Goal: Task Accomplishment & Management: Manage account settings

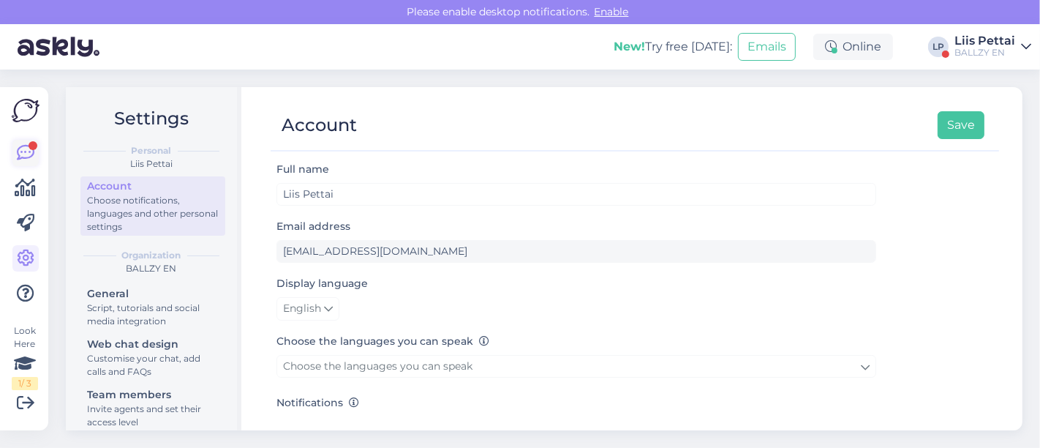
click at [28, 149] on icon at bounding box center [26, 153] width 18 height 18
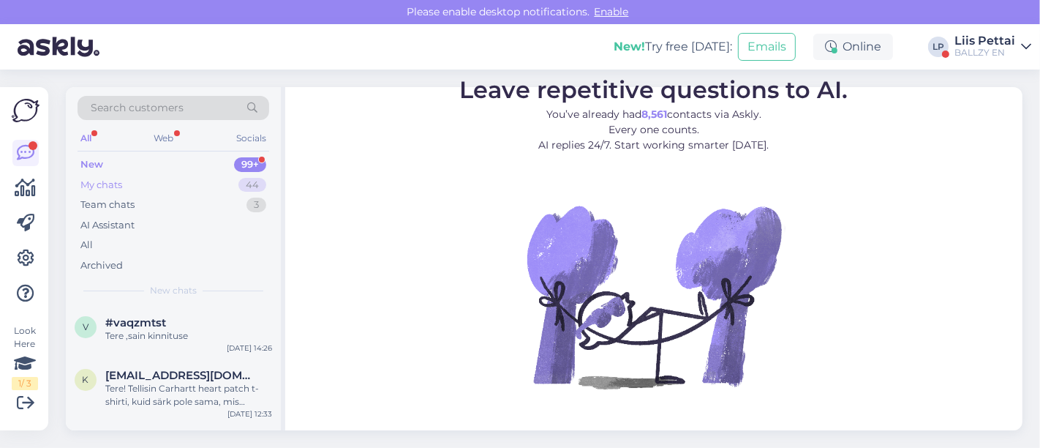
click at [110, 178] on div "My chats" at bounding box center [101, 185] width 42 height 15
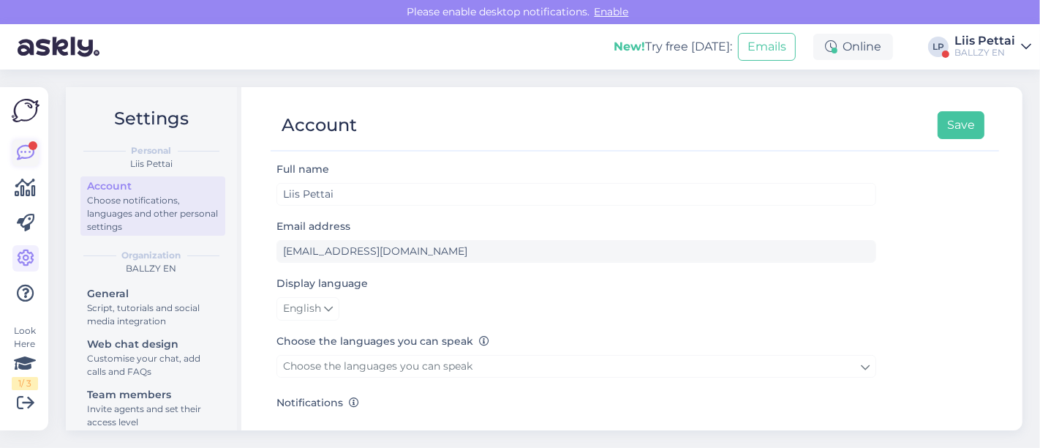
click at [29, 151] on icon at bounding box center [26, 153] width 18 height 18
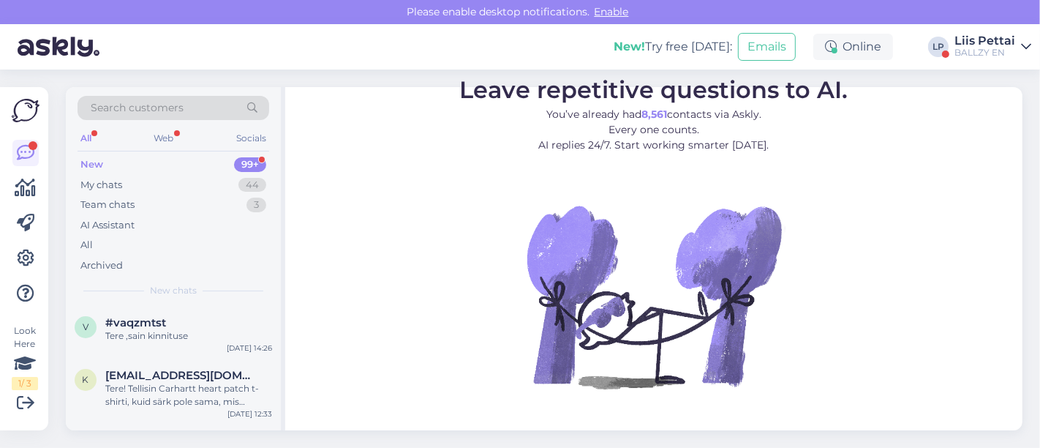
click at [113, 171] on div "New 99+" at bounding box center [174, 164] width 192 height 20
click at [113, 191] on div "My chats 44" at bounding box center [174, 185] width 192 height 20
